Goal: Find specific fact: Find specific fact

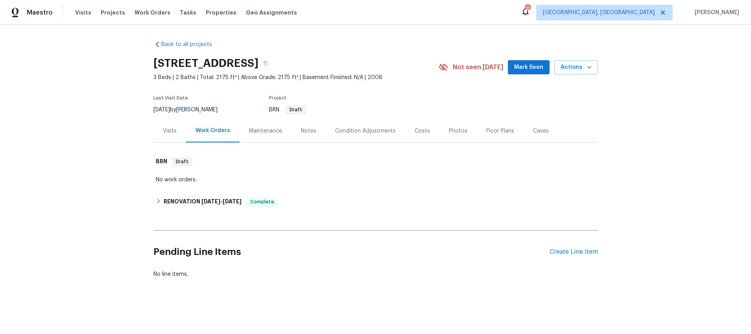
click at [170, 128] on div "Visits" at bounding box center [170, 131] width 14 height 8
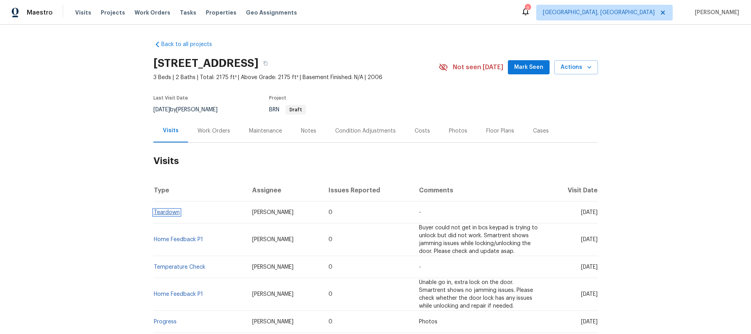
click at [161, 214] on link "Teardown" at bounding box center [167, 213] width 26 height 6
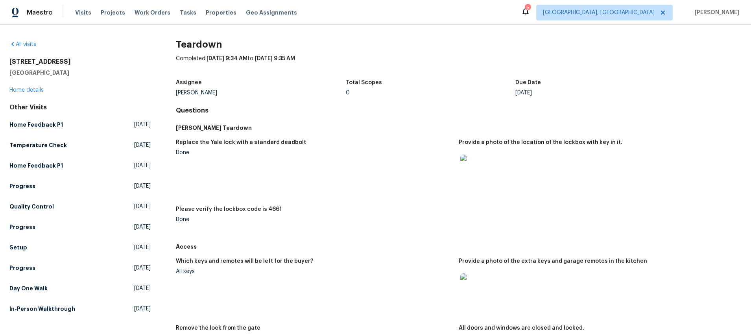
click at [465, 173] on img at bounding box center [472, 167] width 25 height 25
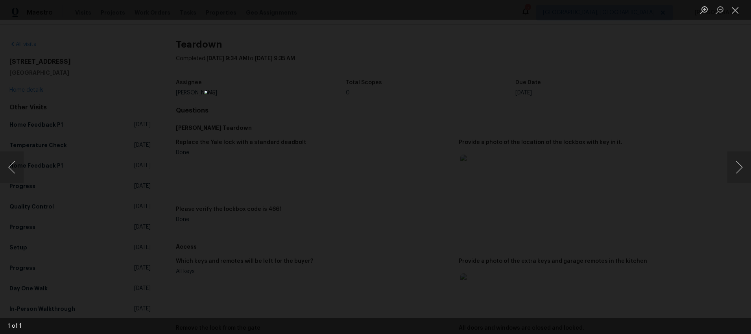
click at [520, 202] on div "Lightbox" at bounding box center [375, 167] width 751 height 334
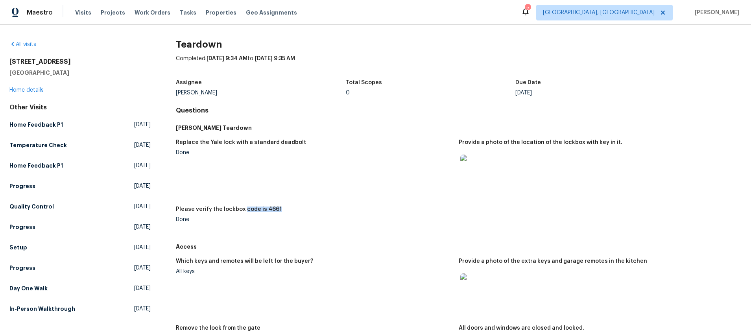
drag, startPoint x: 279, startPoint y: 210, endPoint x: 243, endPoint y: 209, distance: 36.2
click at [243, 209] on div "Please verify the lockbox code is 4661" at bounding box center [314, 212] width 277 height 10
copy h5 "code is 4661"
